Goal: Information Seeking & Learning: Learn about a topic

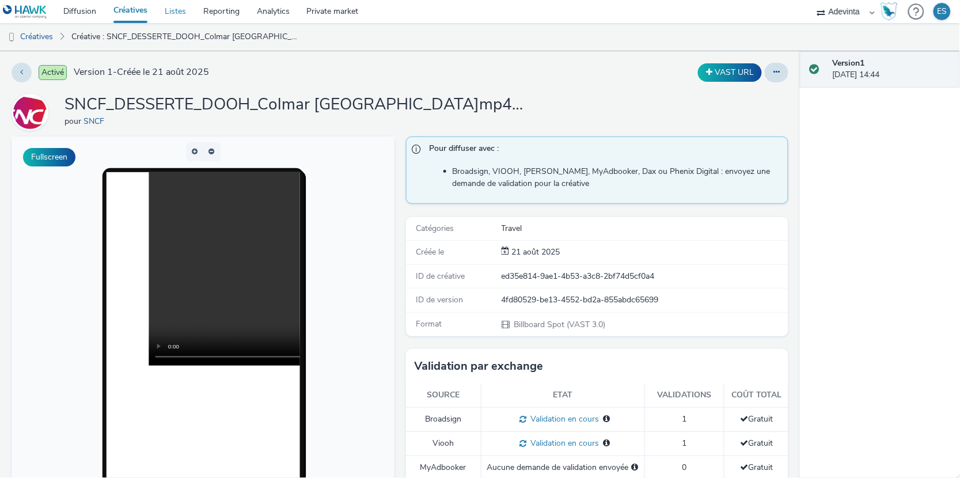
click at [168, 11] on link "Listes" at bounding box center [175, 11] width 39 height 23
click at [196, 145] on button "button" at bounding box center [193, 151] width 17 height 19
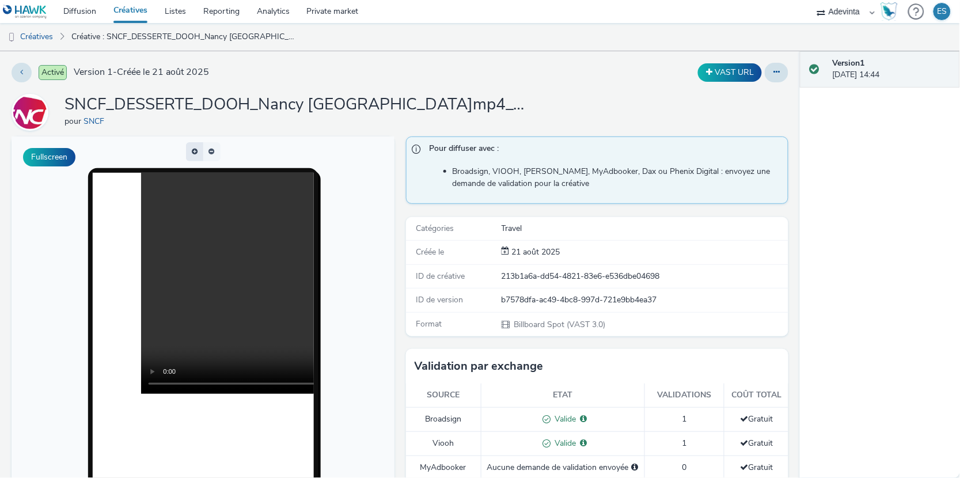
click at [196, 150] on button "button" at bounding box center [193, 151] width 17 height 19
click at [197, 145] on span "button" at bounding box center [197, 145] width 0 height 0
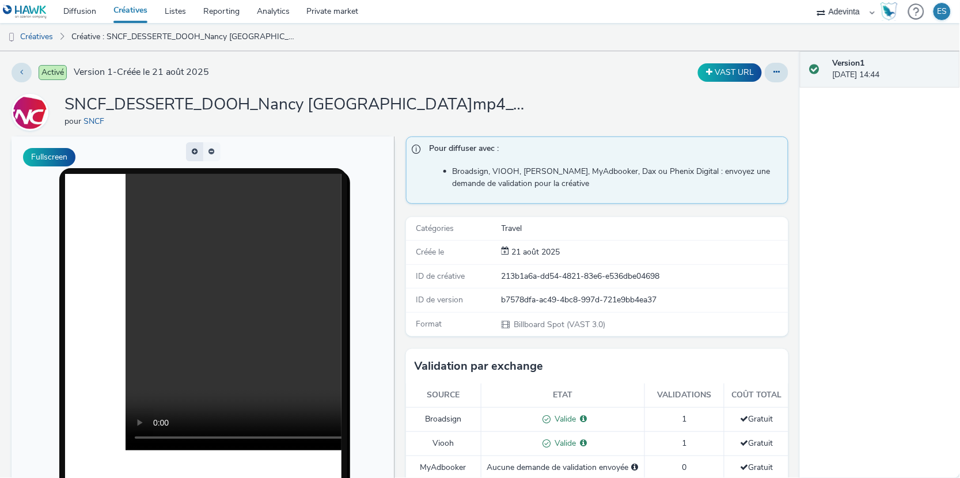
click at [197, 150] on span "button" at bounding box center [197, 150] width 0 height 0
click at [196, 150] on button "button" at bounding box center [193, 151] width 17 height 19
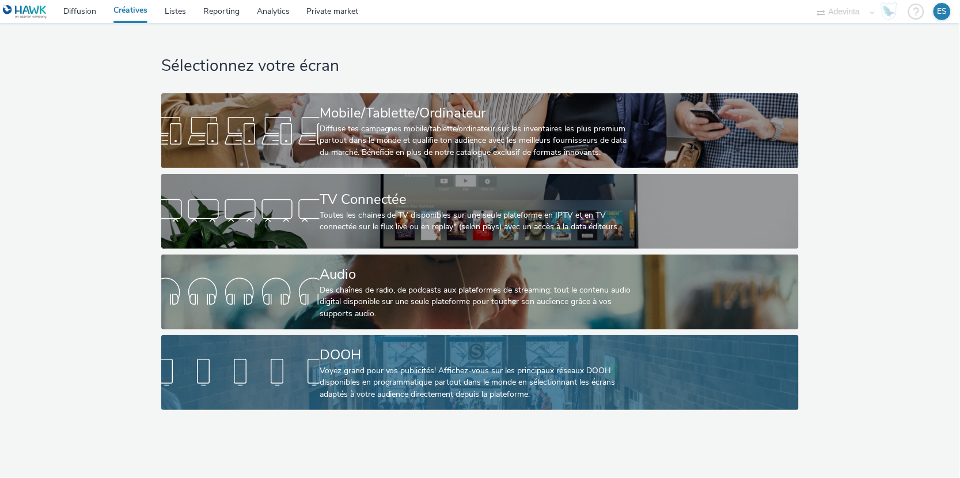
click at [339, 371] on div "Voyez grand pour vos publicités! Affichez-vous sur les principaux réseaux DOOH …" at bounding box center [478, 382] width 316 height 35
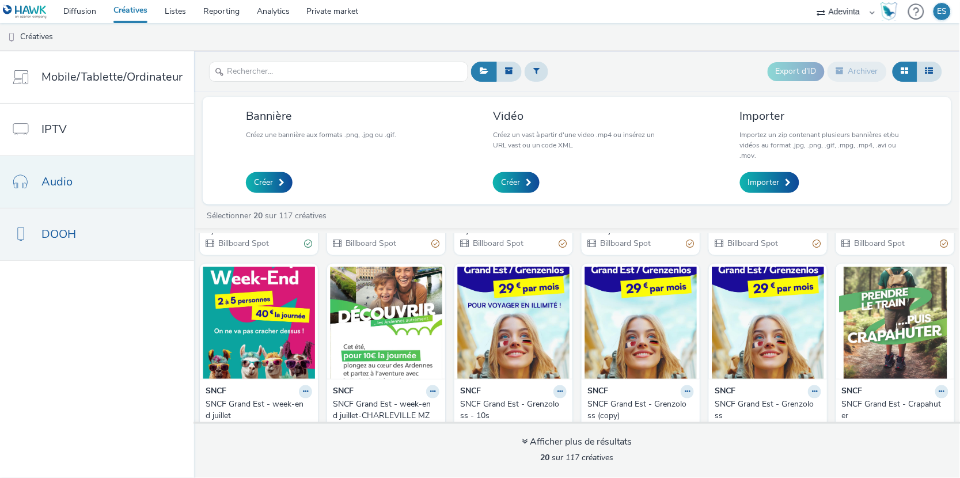
scroll to position [567, 0]
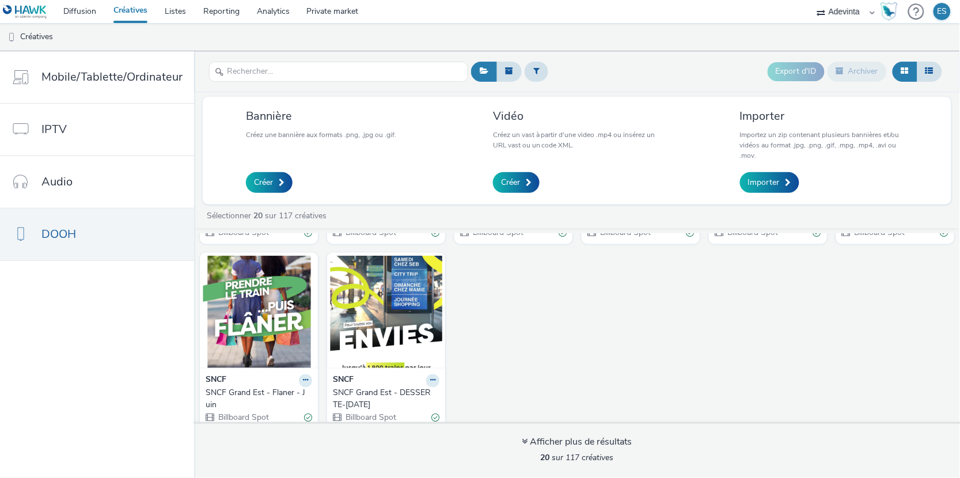
click at [227, 387] on div "SNCF Grand Est - Flaner - Juin" at bounding box center [257, 399] width 102 height 24
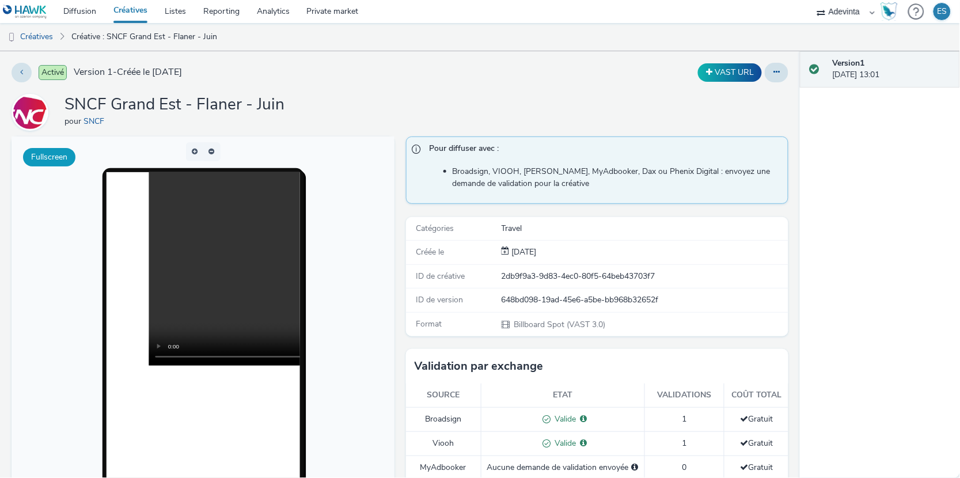
click at [60, 158] on button "Fullscreen" at bounding box center [49, 157] width 52 height 18
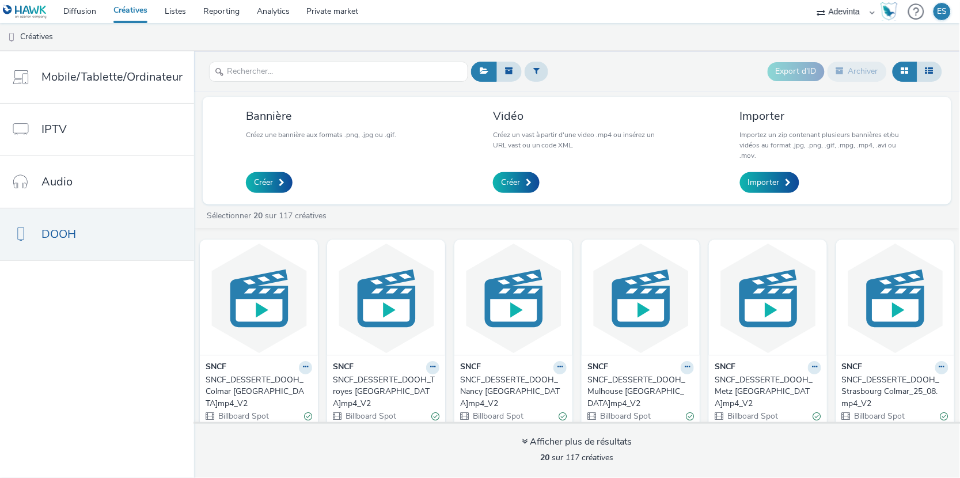
click at [254, 389] on div "SNCF_DESSERTE_DOOH_Colmar [GEOGRAPHIC_DATA]mp4_V2" at bounding box center [257, 391] width 102 height 35
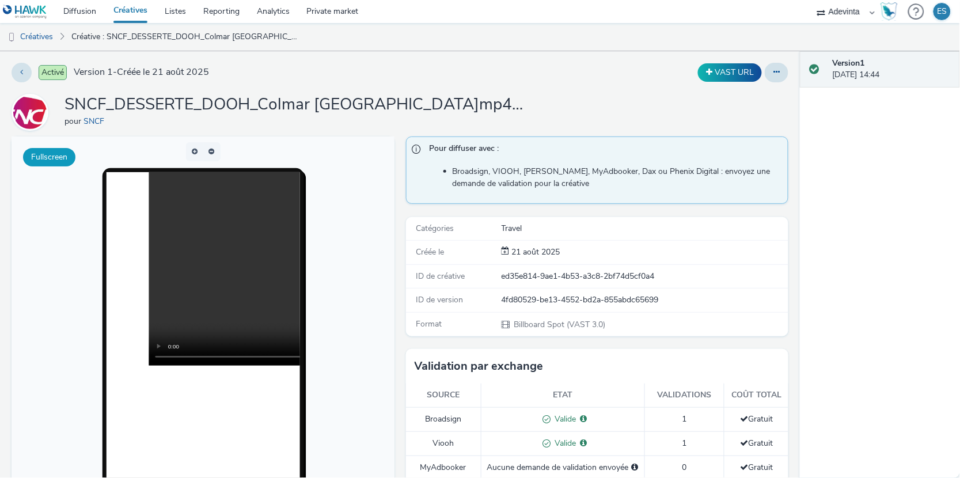
click at [49, 159] on button "Fullscreen" at bounding box center [49, 157] width 52 height 18
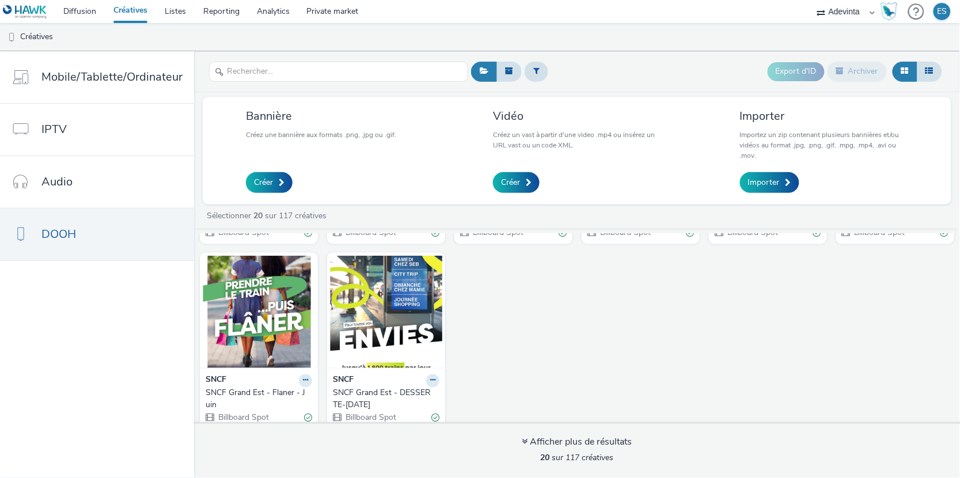
scroll to position [549, 0]
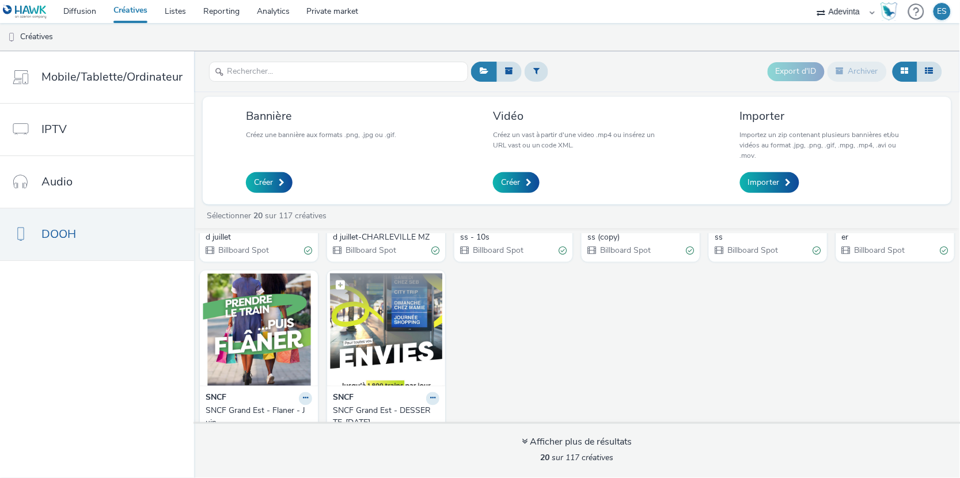
click at [374, 349] on img at bounding box center [386, 329] width 112 height 112
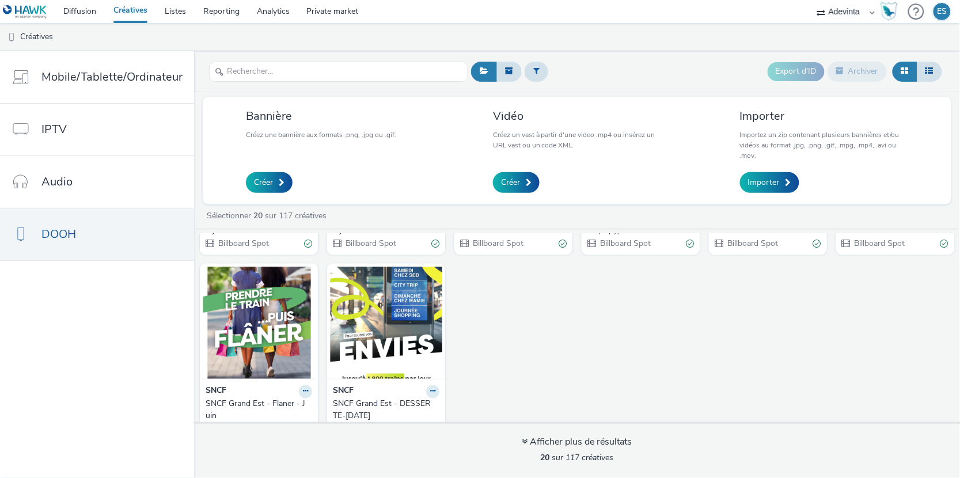
scroll to position [567, 0]
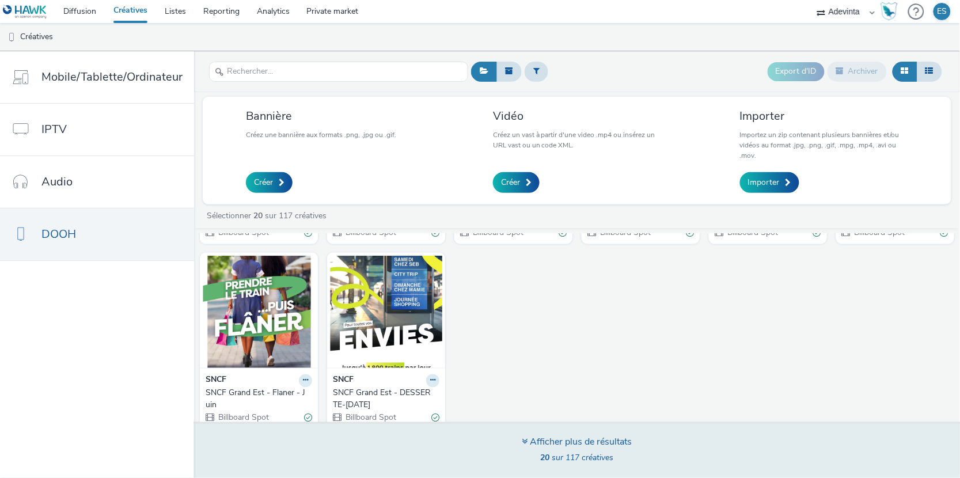
click at [567, 455] on span "20 sur 117 créatives" at bounding box center [577, 457] width 73 height 11
click at [528, 443] on div "Afficher plus de résultats" at bounding box center [577, 441] width 110 height 13
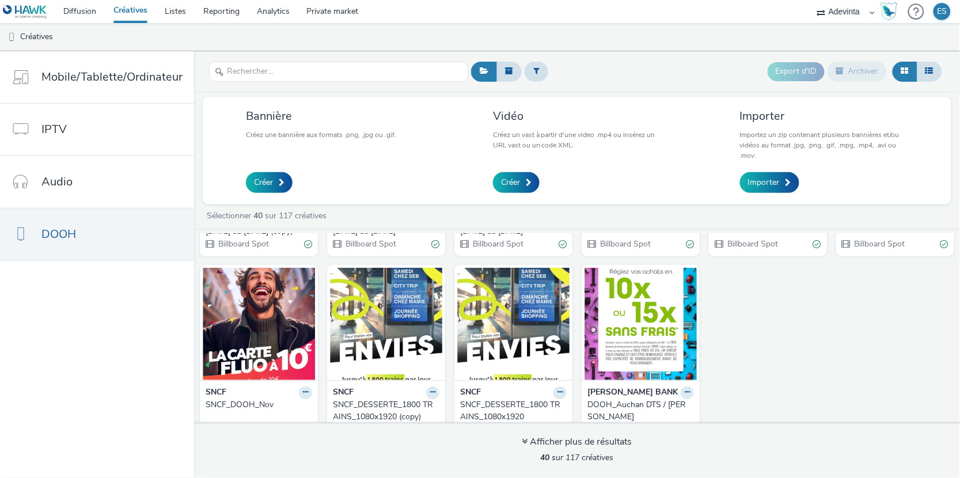
scroll to position [1166, 0]
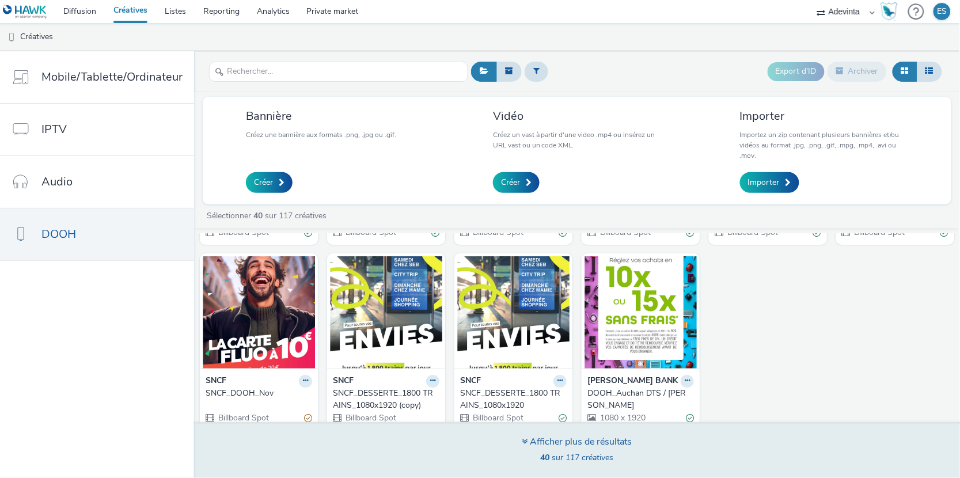
click at [530, 442] on div "Afficher plus de résultats" at bounding box center [577, 441] width 110 height 13
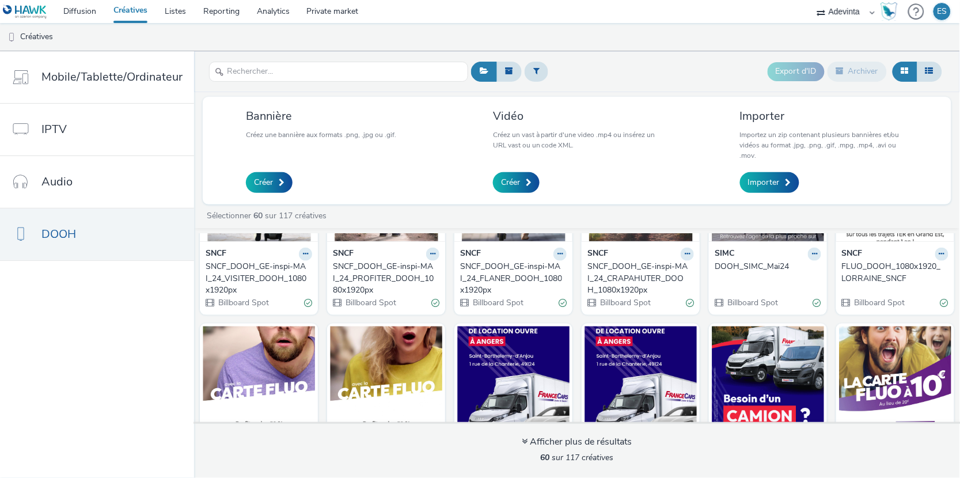
scroll to position [1746, 0]
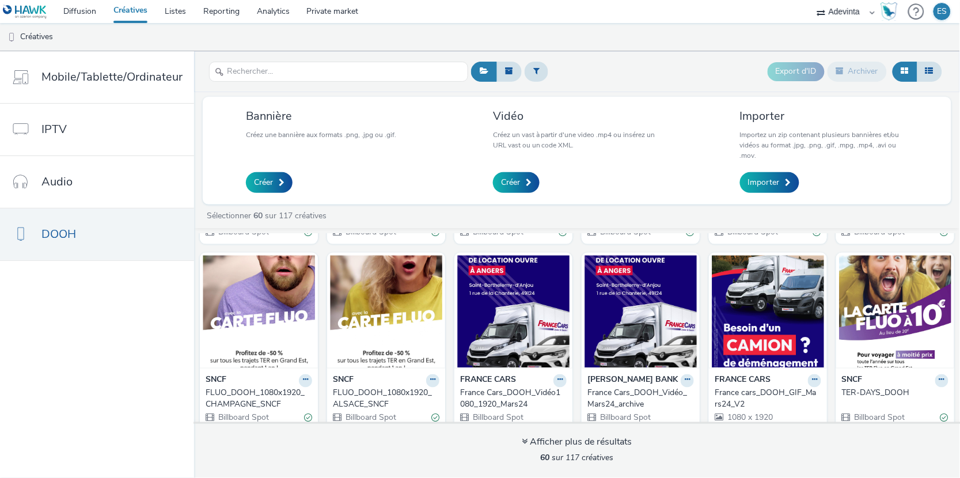
click at [515, 387] on div "France Cars_DOOH_Vidéo1080_1920_Mars24" at bounding box center [511, 399] width 102 height 24
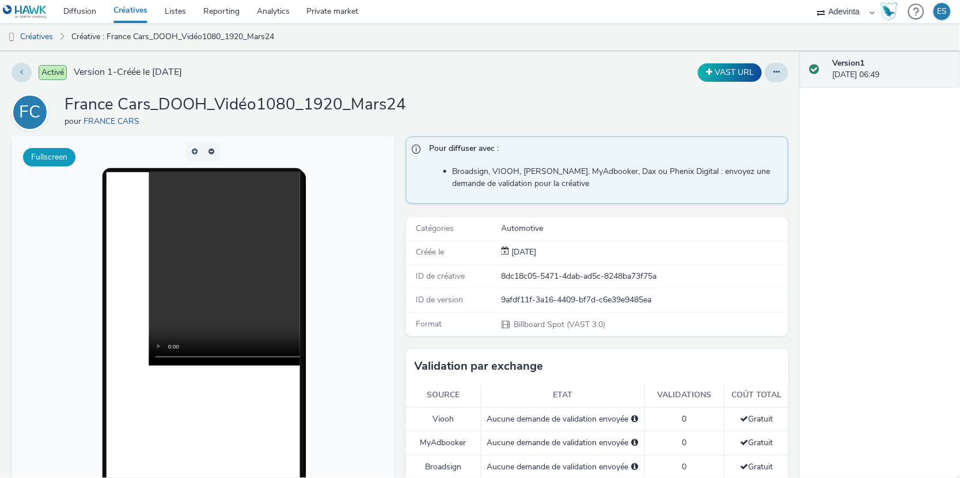
click at [54, 163] on button "Fullscreen" at bounding box center [49, 157] width 52 height 18
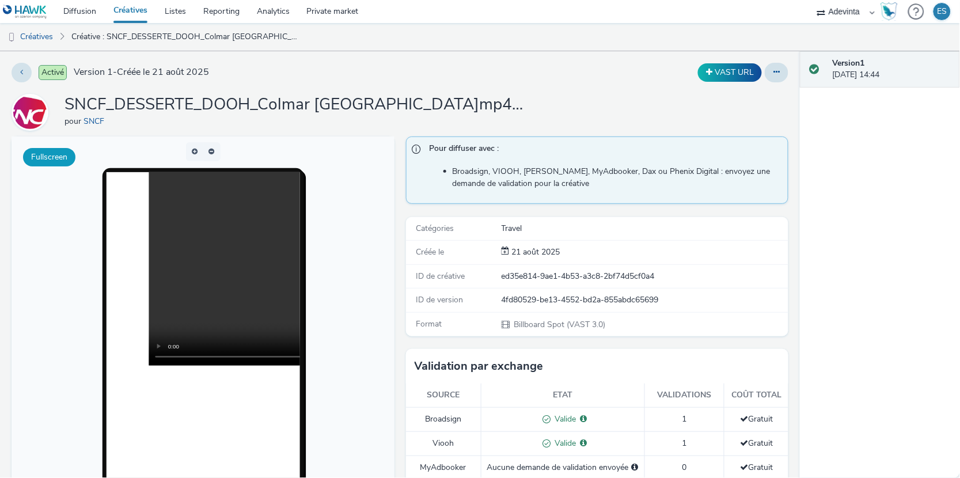
click at [56, 159] on button "Fullscreen" at bounding box center [49, 157] width 52 height 18
click at [57, 160] on button "Fullscreen" at bounding box center [49, 157] width 52 height 18
click at [49, 158] on button "Fullscreen" at bounding box center [49, 157] width 52 height 18
click at [43, 157] on button "Fullscreen" at bounding box center [49, 157] width 52 height 18
click at [48, 158] on button "Fullscreen" at bounding box center [49, 157] width 52 height 18
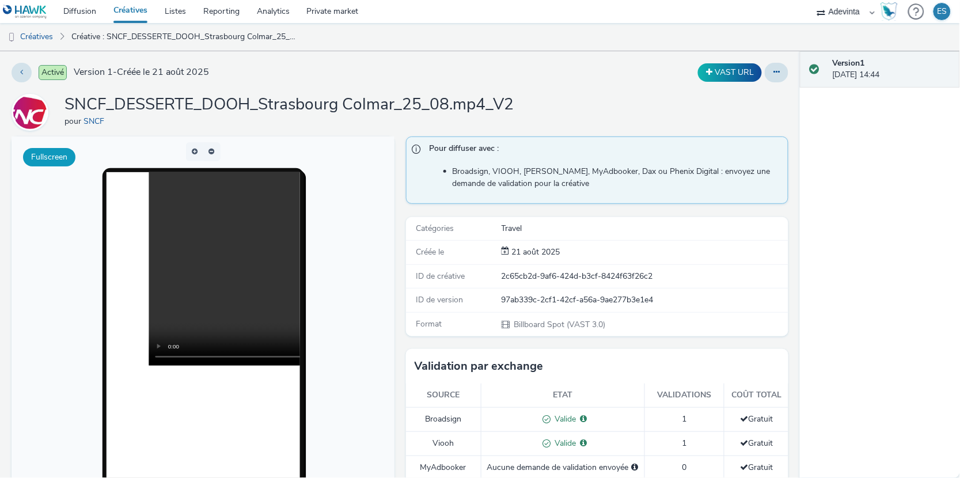
click at [58, 158] on button "Fullscreen" at bounding box center [49, 157] width 52 height 18
